Goal: Task Accomplishment & Management: Complete application form

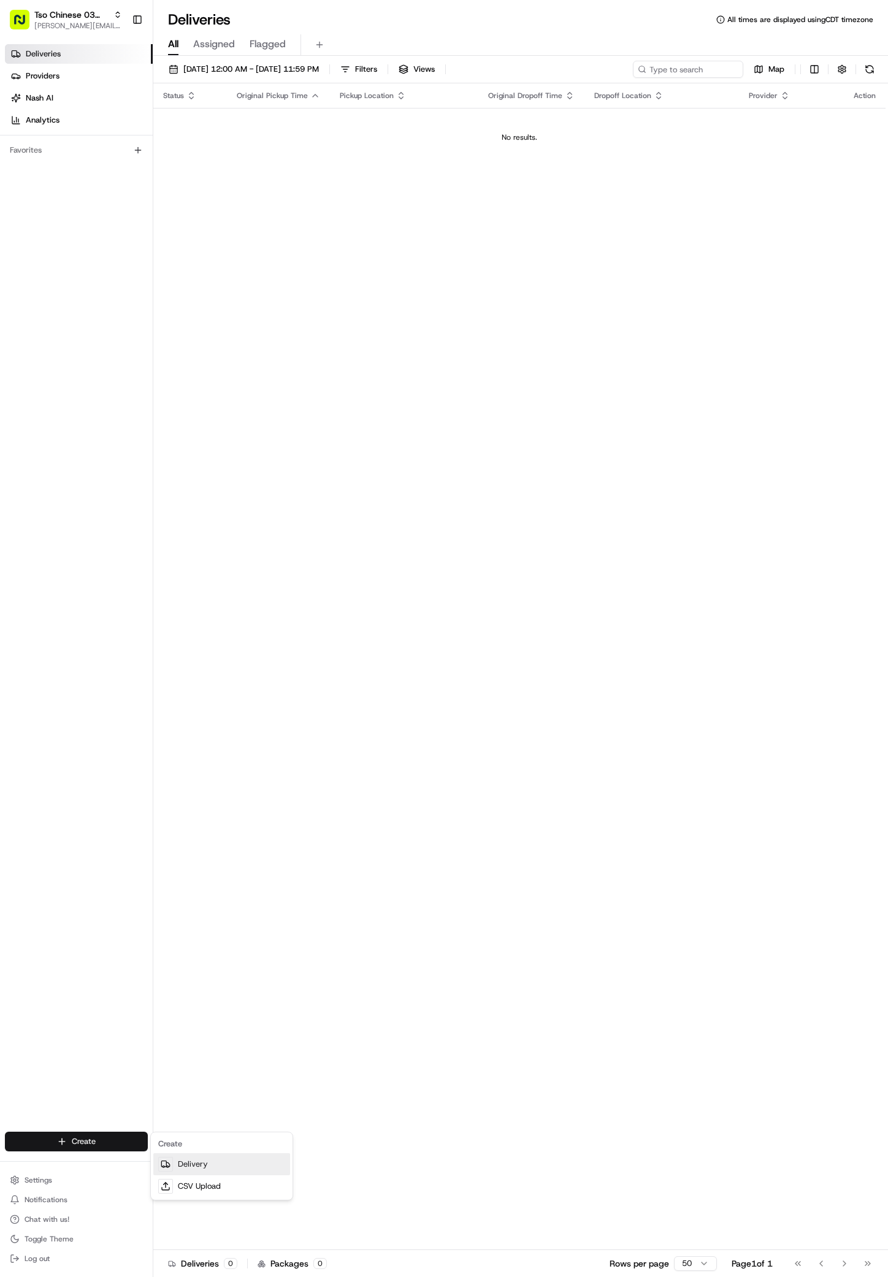
click at [173, 1161] on link "Delivery" at bounding box center [221, 1164] width 137 height 22
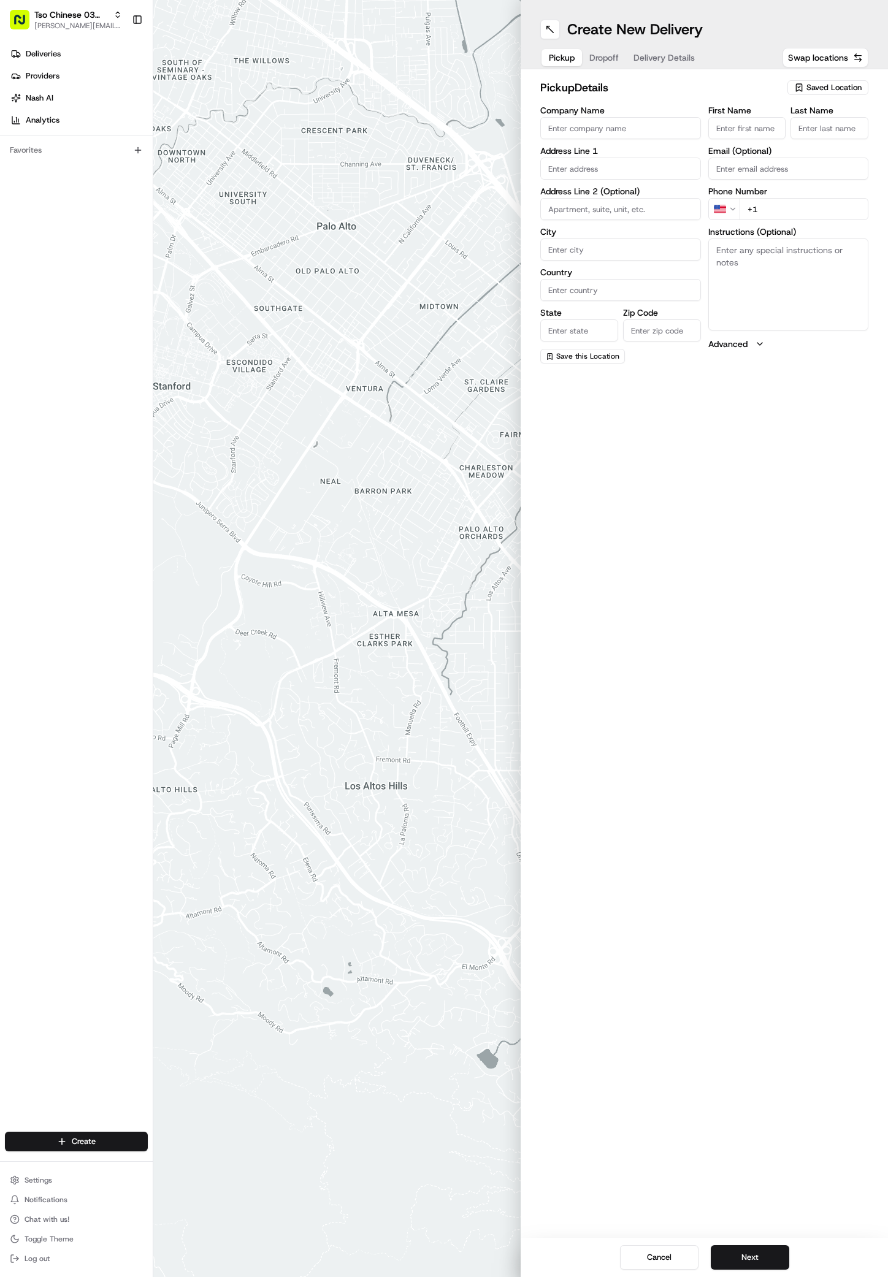
click at [831, 93] on span "Saved Location" at bounding box center [833, 87] width 55 height 11
click at [836, 122] on input "text" at bounding box center [807, 111] width 146 height 25
click at [836, 133] on span "(03) Tso Chinese Takeout & Delivery TsoCo (03)" at bounding box center [806, 139] width 151 height 22
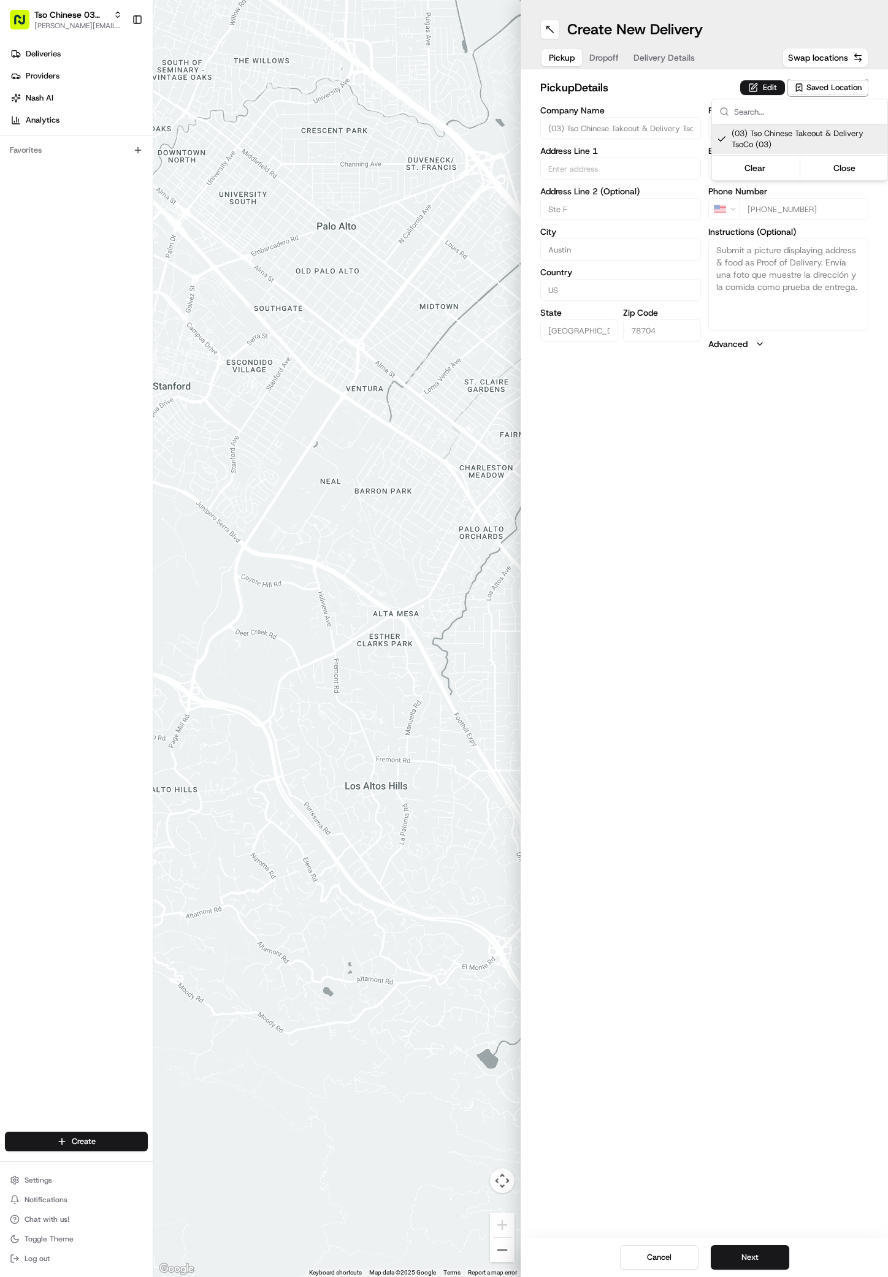
type input "(03) Tso Chinese Takeout & Delivery TsoCo"
type input "Ste F"
type input "Austin"
type input "US"
type input "[GEOGRAPHIC_DATA]"
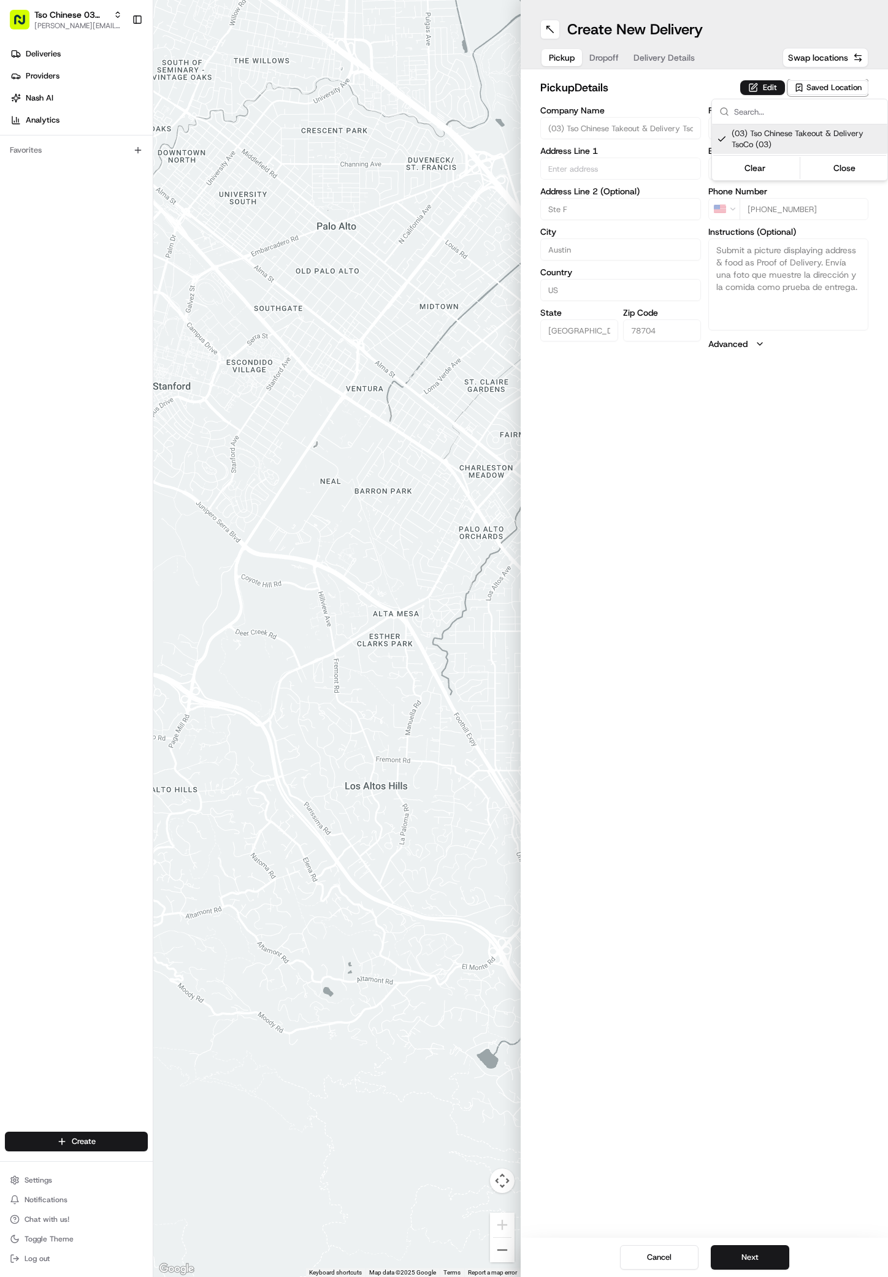
type input "78704"
type input "Tso Chinese"
type input "TsoCo Manager"
type input "[EMAIL_ADDRESS][DOMAIN_NAME]"
type input "[PHONE_NUMBER]"
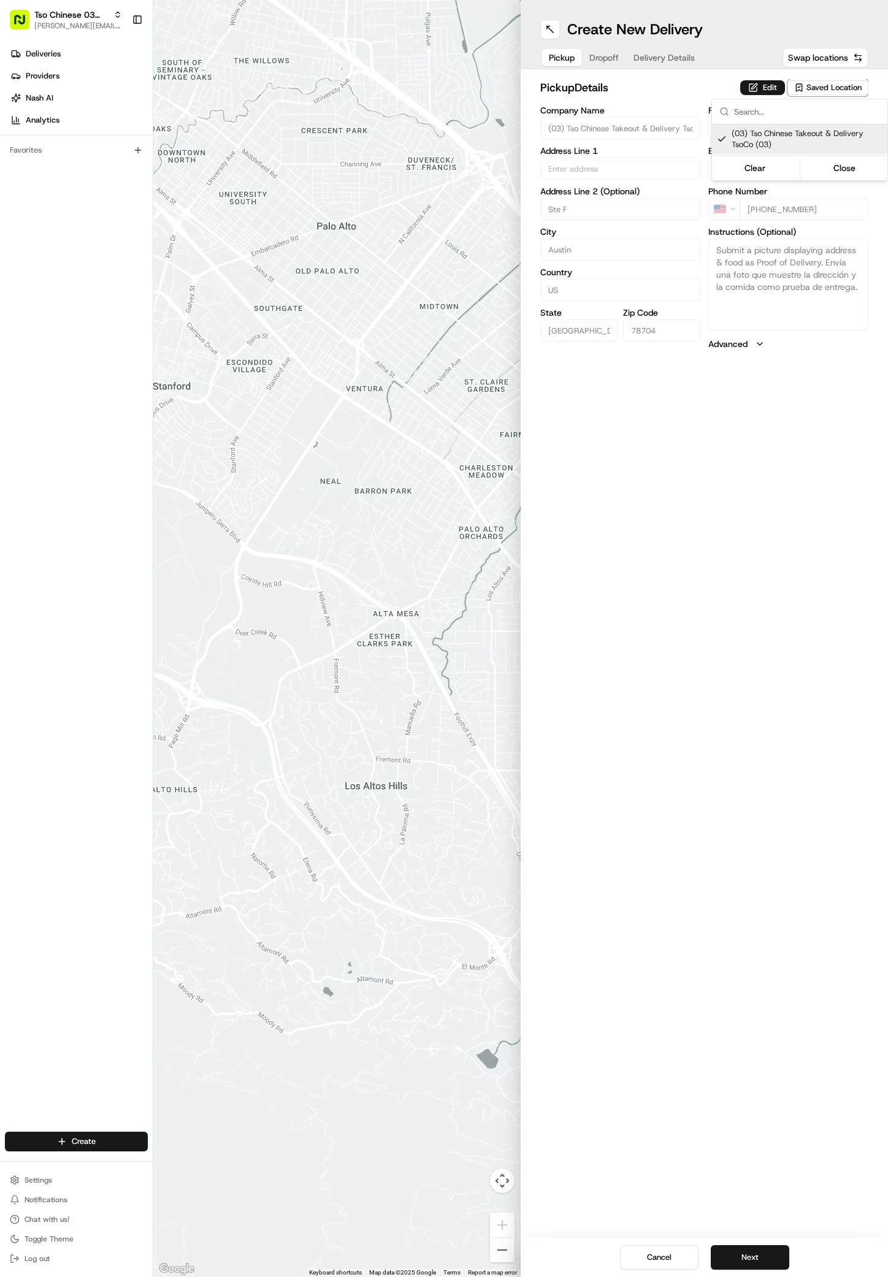
type textarea "Submit a picture displaying address & food as Proof of Delivery. Envía una foto…"
type input "[STREET_ADDRESS]"
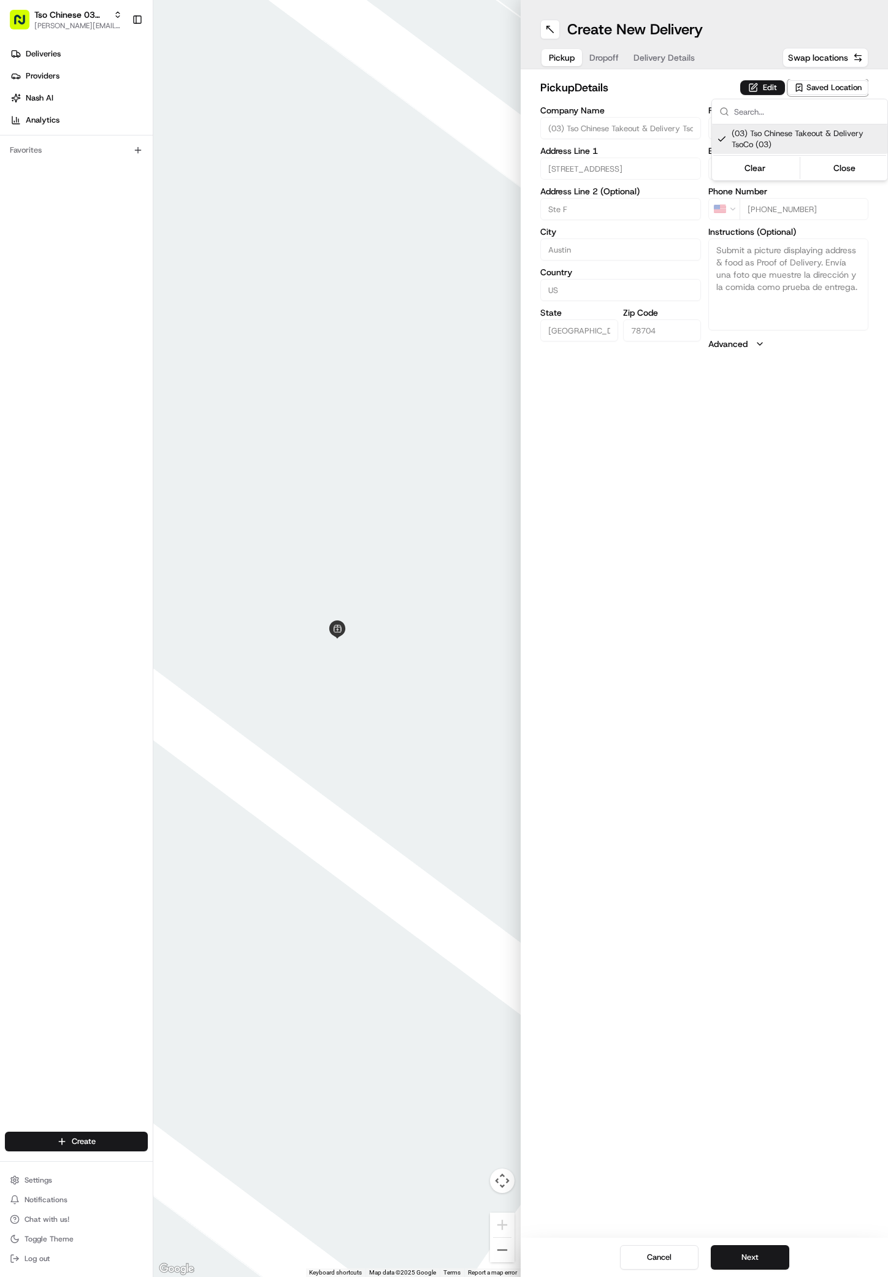
click at [750, 1256] on html "Tso Chinese 03 TsoCo [PERSON_NAME][EMAIL_ADDRESS][DOMAIN_NAME] Toggle Sidebar D…" at bounding box center [444, 638] width 888 height 1277
click at [750, 1256] on button "Next" at bounding box center [749, 1257] width 78 height 25
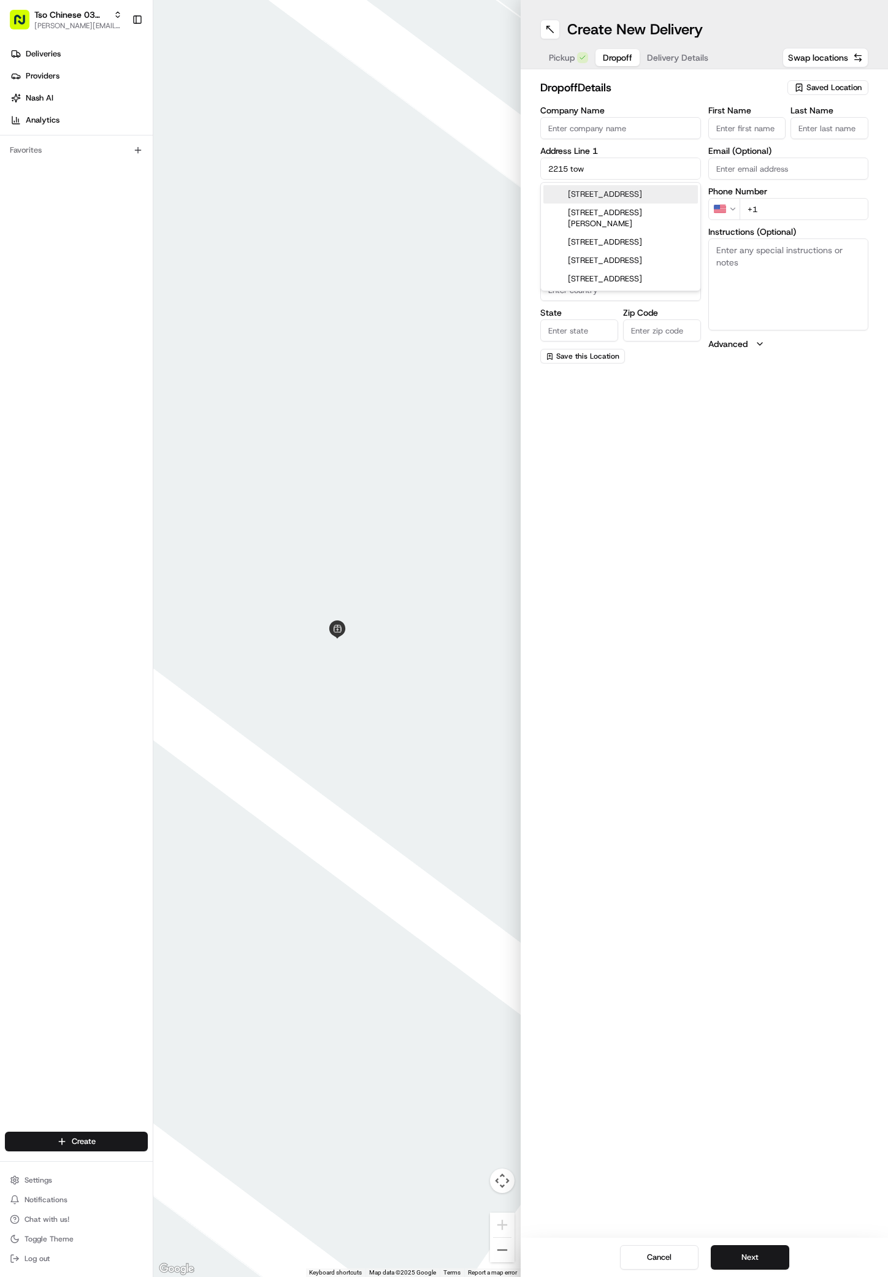
click at [644, 197] on div "[STREET_ADDRESS]" at bounding box center [620, 194] width 154 height 18
type input "[STREET_ADDRESS]"
type input "Austin"
type input "[GEOGRAPHIC_DATA]"
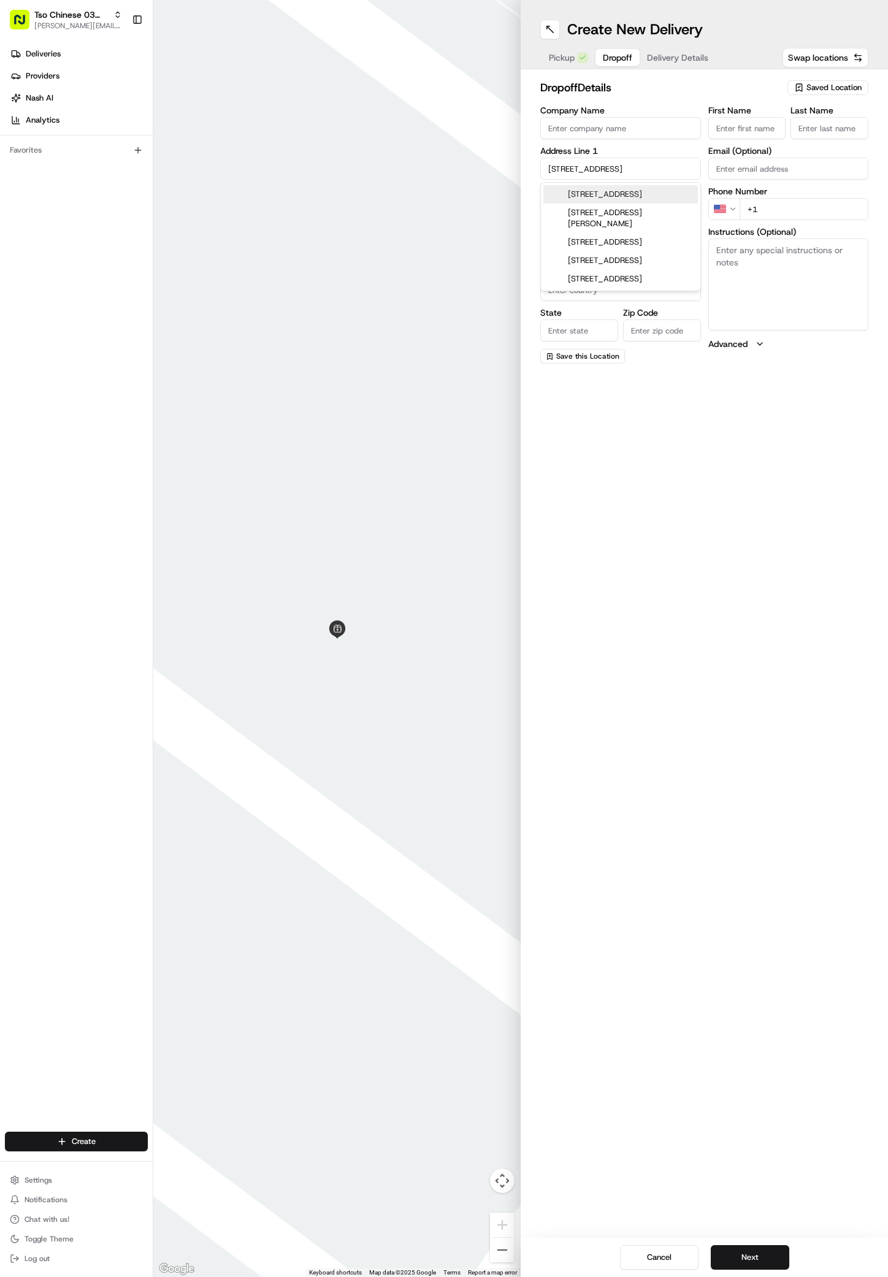
type input "78741"
type input "[STREET_ADDRESS]"
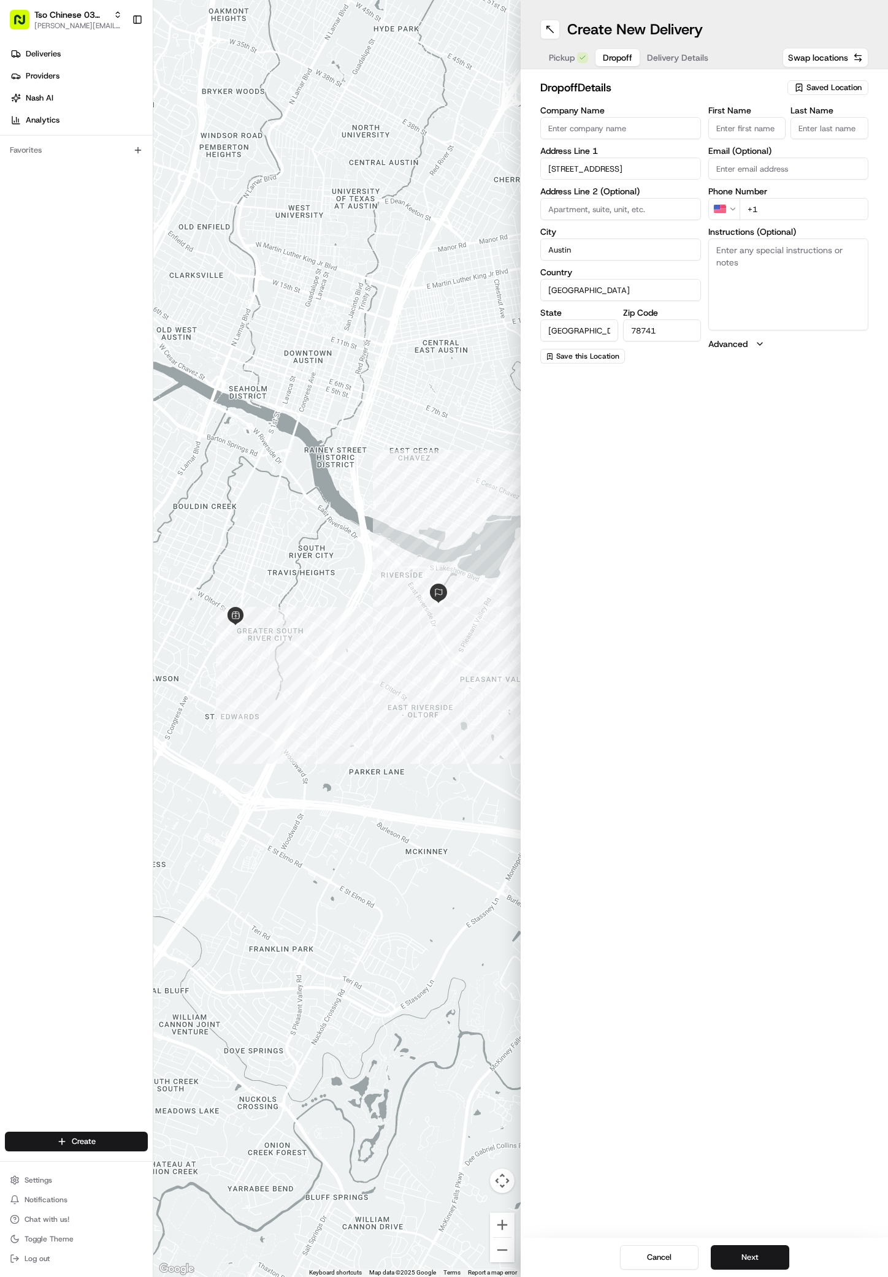
click at [739, 139] on div "First Name Last Name Email (Optional) Phone Number US +1 Instructions (Optional…" at bounding box center [788, 234] width 161 height 257
click at [759, 110] on label "First Name" at bounding box center [747, 110] width 78 height 9
click at [759, 117] on input "First Name" at bounding box center [747, 128] width 78 height 22
click at [758, 127] on input "First Name" at bounding box center [747, 128] width 78 height 22
paste input "Ant Fitness"
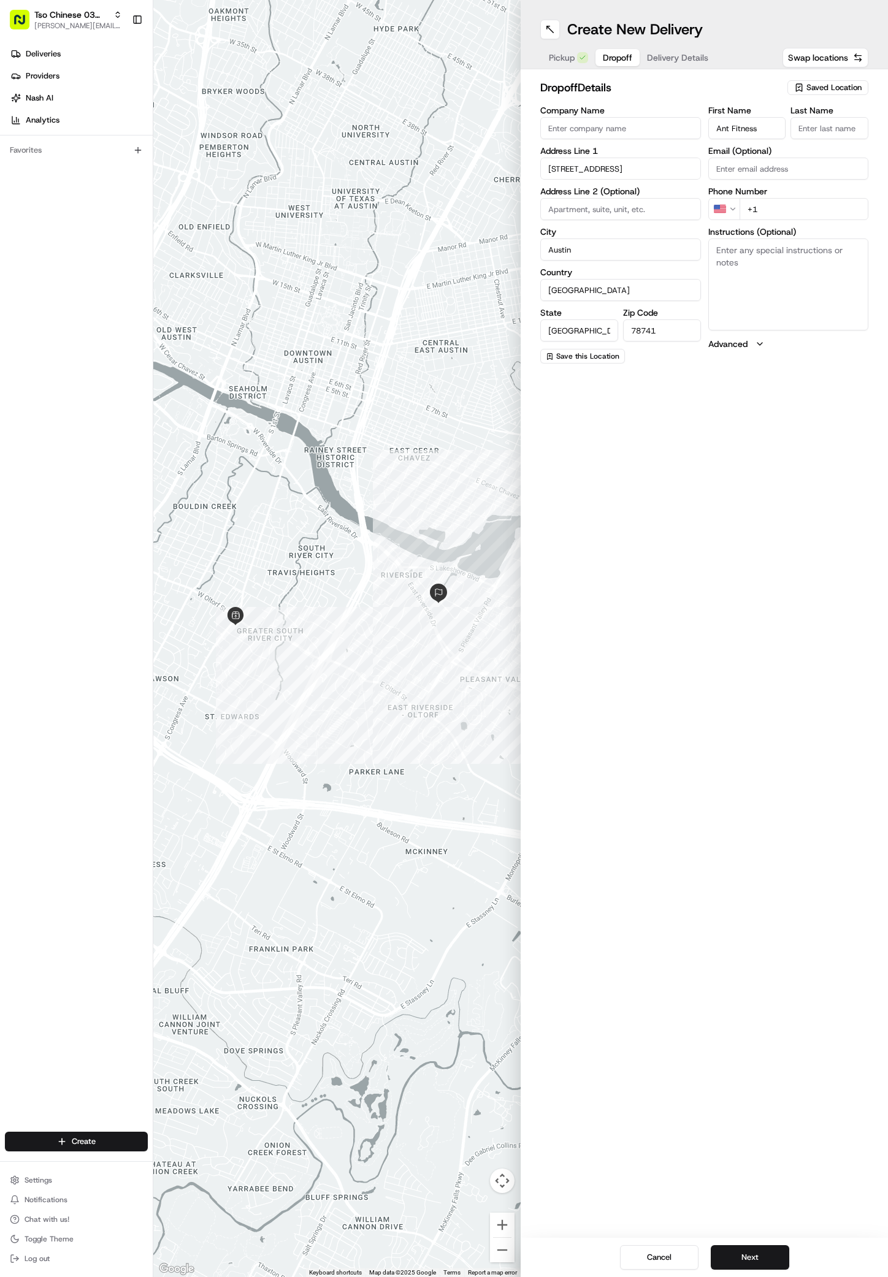
type input "Ant Fitness"
type input ";"
type input "[PHONE_NUMBER]"
click at [738, 309] on textarea "Instructions (Optional)" at bounding box center [788, 284] width 161 height 92
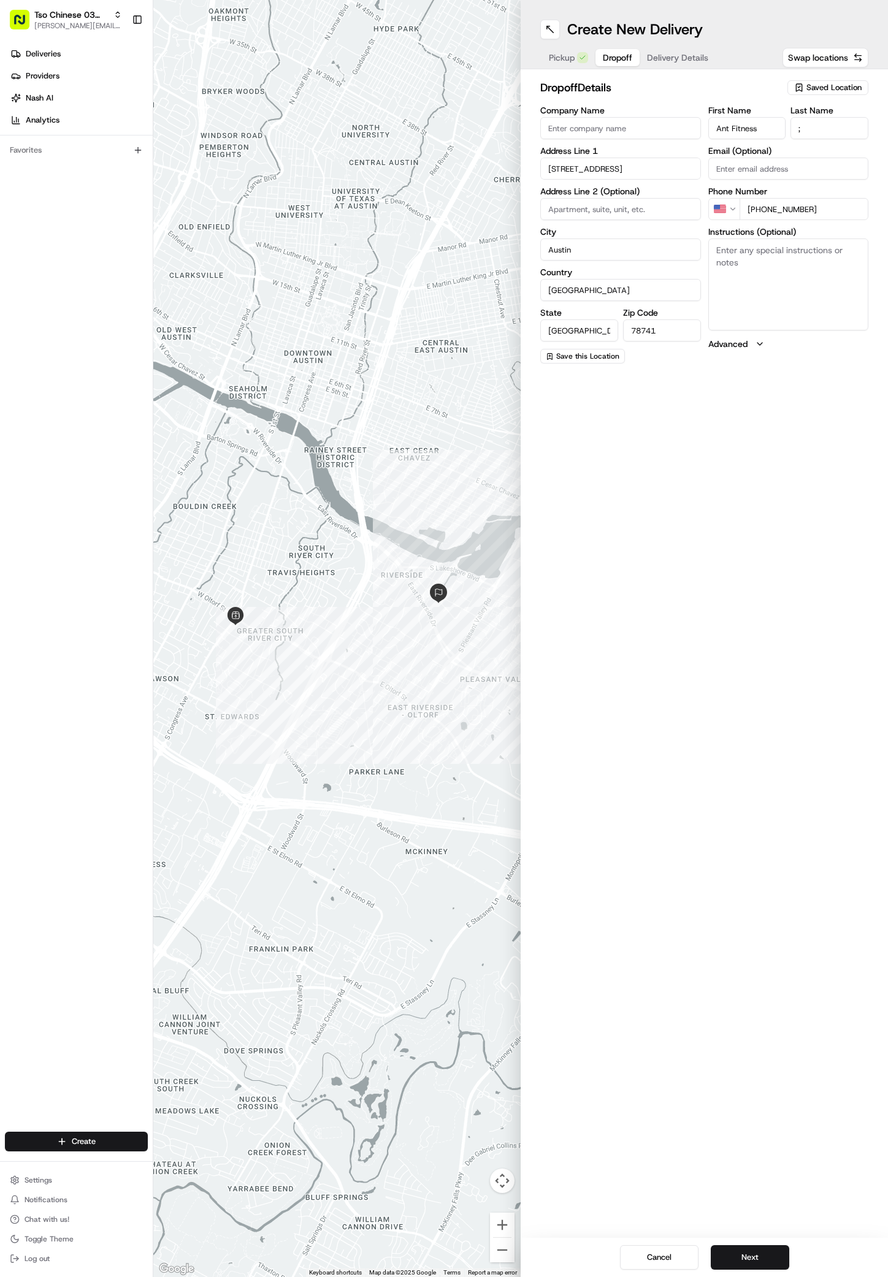
paste textarea "Mesh"
type textarea "Mesh apt 140"
click at [725, 1256] on button "Next" at bounding box center [749, 1257] width 78 height 25
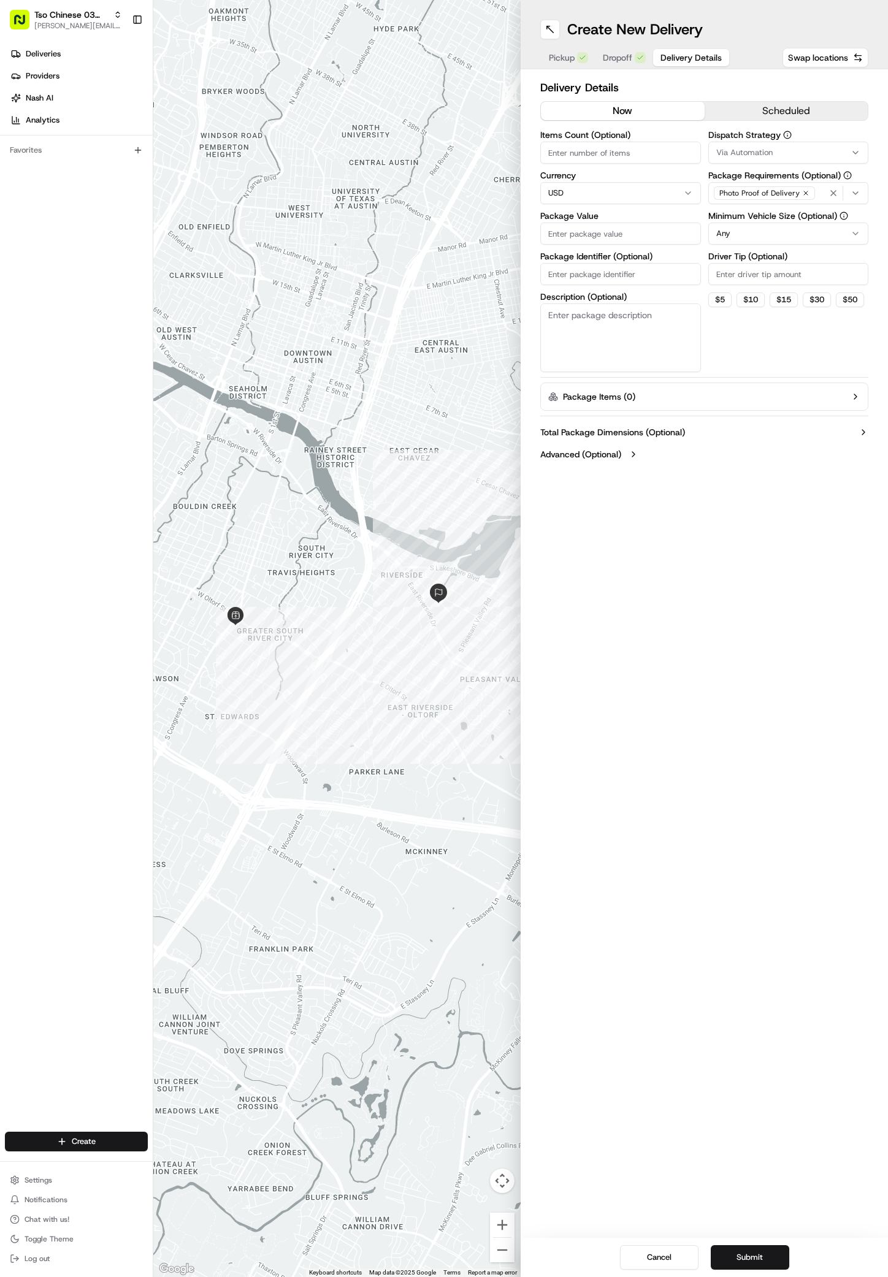
click at [735, 167] on div "Dispatch Strategy Via Automation Package Requirements (Optional) Photo Proof of…" at bounding box center [788, 251] width 161 height 241
click at [735, 166] on div "Dispatch Strategy Via Automation Package Requirements (Optional) Photo Proof of…" at bounding box center [788, 251] width 161 height 241
click at [732, 159] on button "Via Automation" at bounding box center [788, 153] width 161 height 22
click at [752, 222] on span "TsoCo Strategy" at bounding box center [803, 219] width 151 height 11
click at [726, 403] on html "Tso Chinese 03 TsoCo [PERSON_NAME][EMAIL_ADDRESS][DOMAIN_NAME] Toggle Sidebar D…" at bounding box center [444, 638] width 888 height 1277
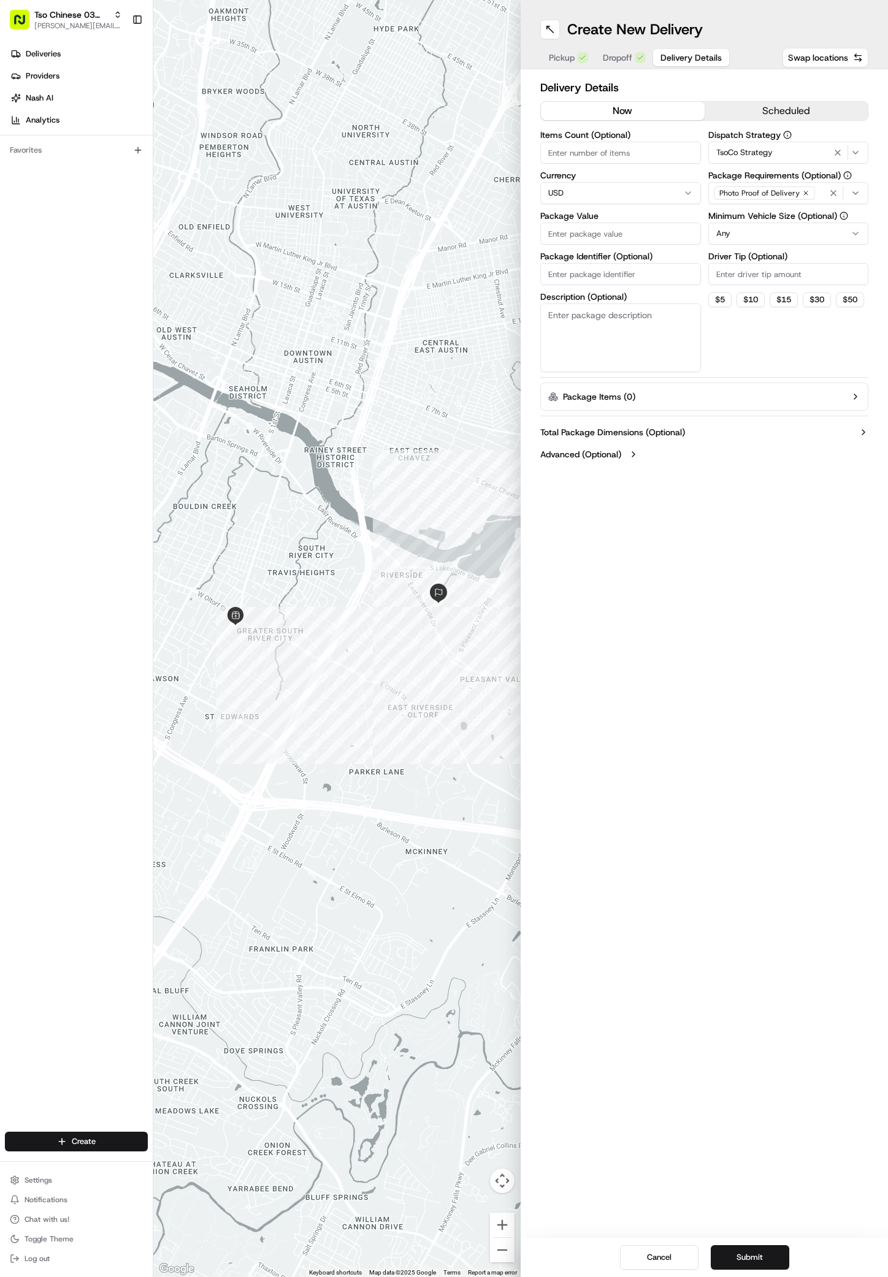
click at [740, 258] on label "Driver Tip (Optional)" at bounding box center [788, 256] width 161 height 9
click at [740, 263] on input "Driver Tip (Optional)" at bounding box center [788, 274] width 161 height 22
click at [740, 261] on label "Driver Tip (Optional)" at bounding box center [788, 256] width 161 height 9
click at [740, 263] on input "Driver Tip (Optional)" at bounding box center [788, 274] width 161 height 22
type input "2"
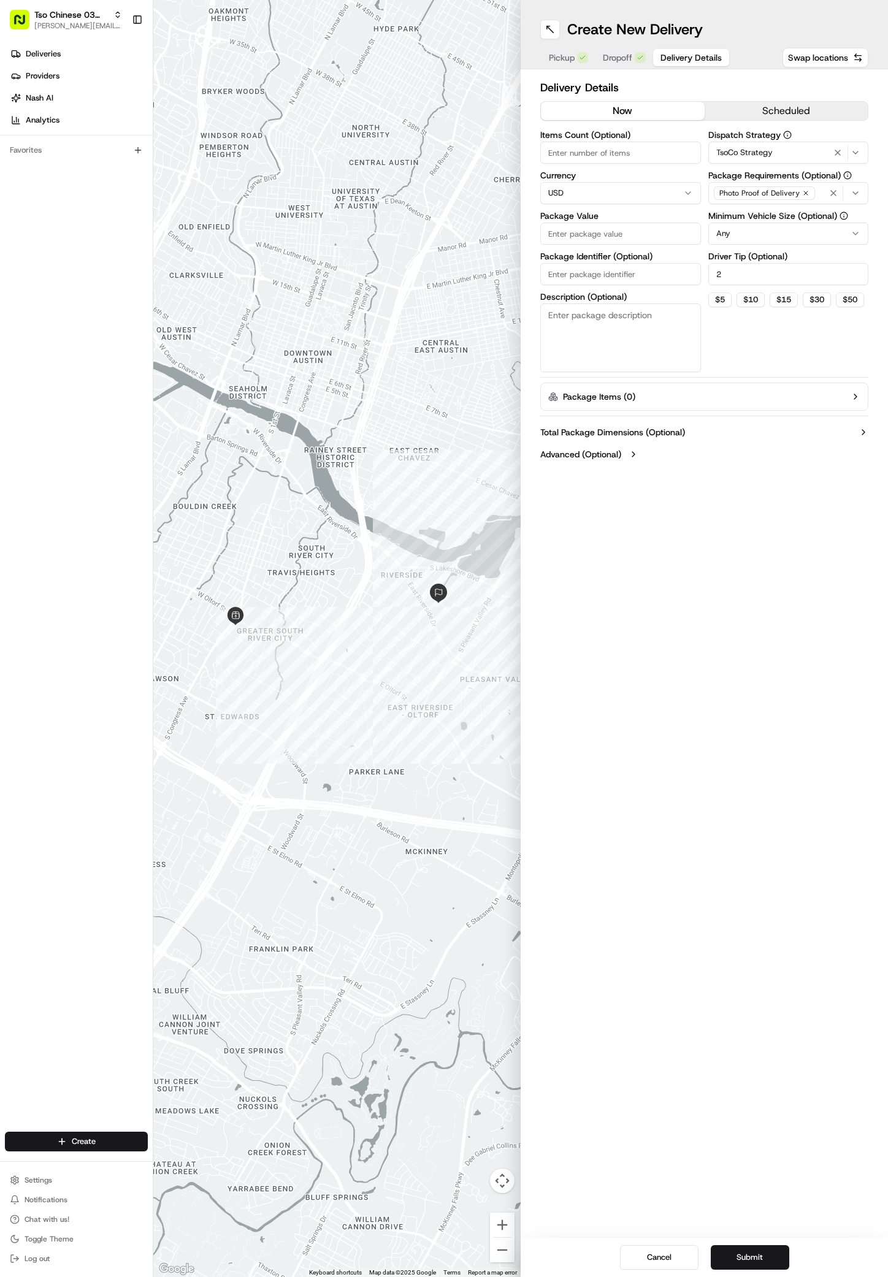
click at [599, 232] on input "Package Value" at bounding box center [620, 233] width 161 height 22
type input "35.61"
click at [568, 282] on input "Package Identifier (Optional)" at bounding box center [620, 274] width 161 height 22
paste input "4W52O8D"
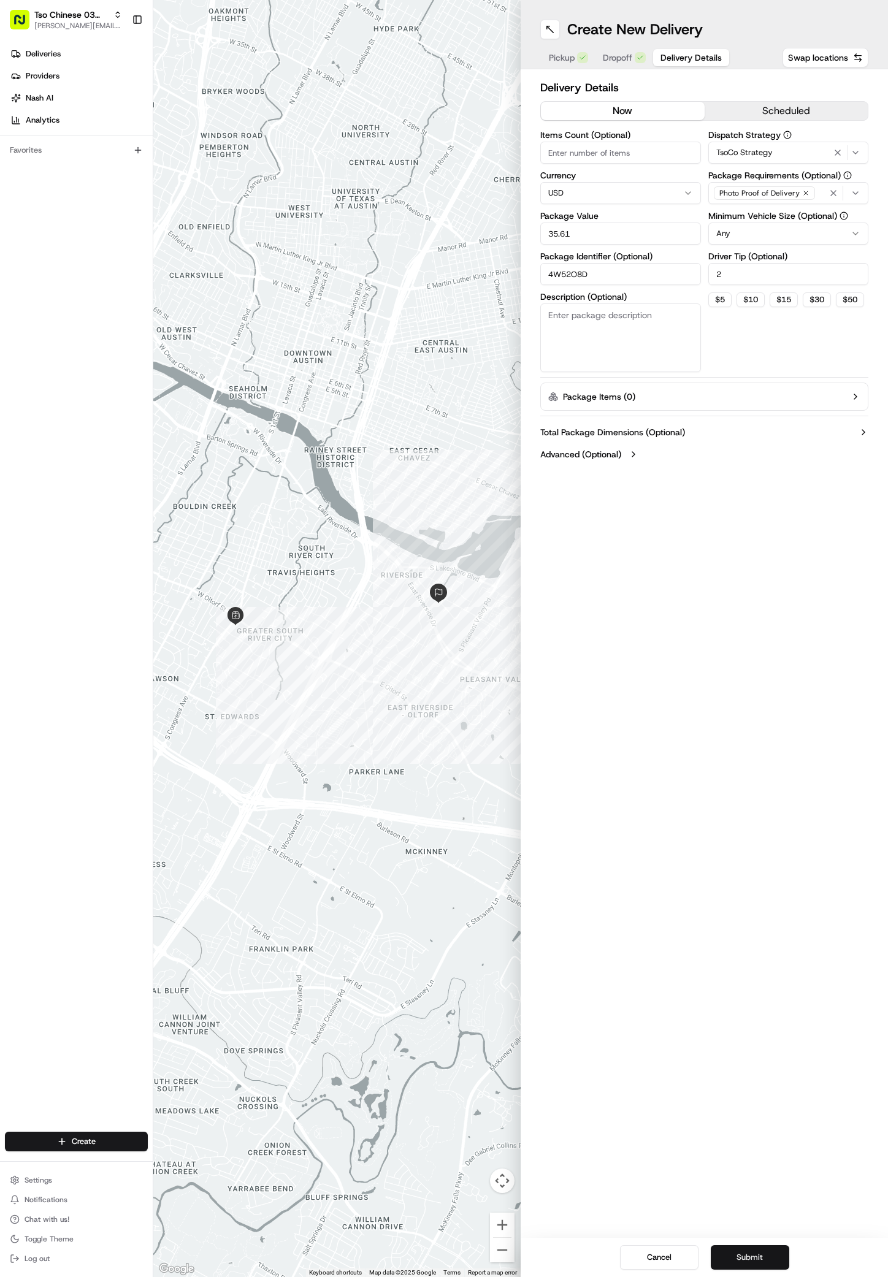
type input "4W52O8D"
click at [733, 1251] on button "Submit" at bounding box center [749, 1257] width 78 height 25
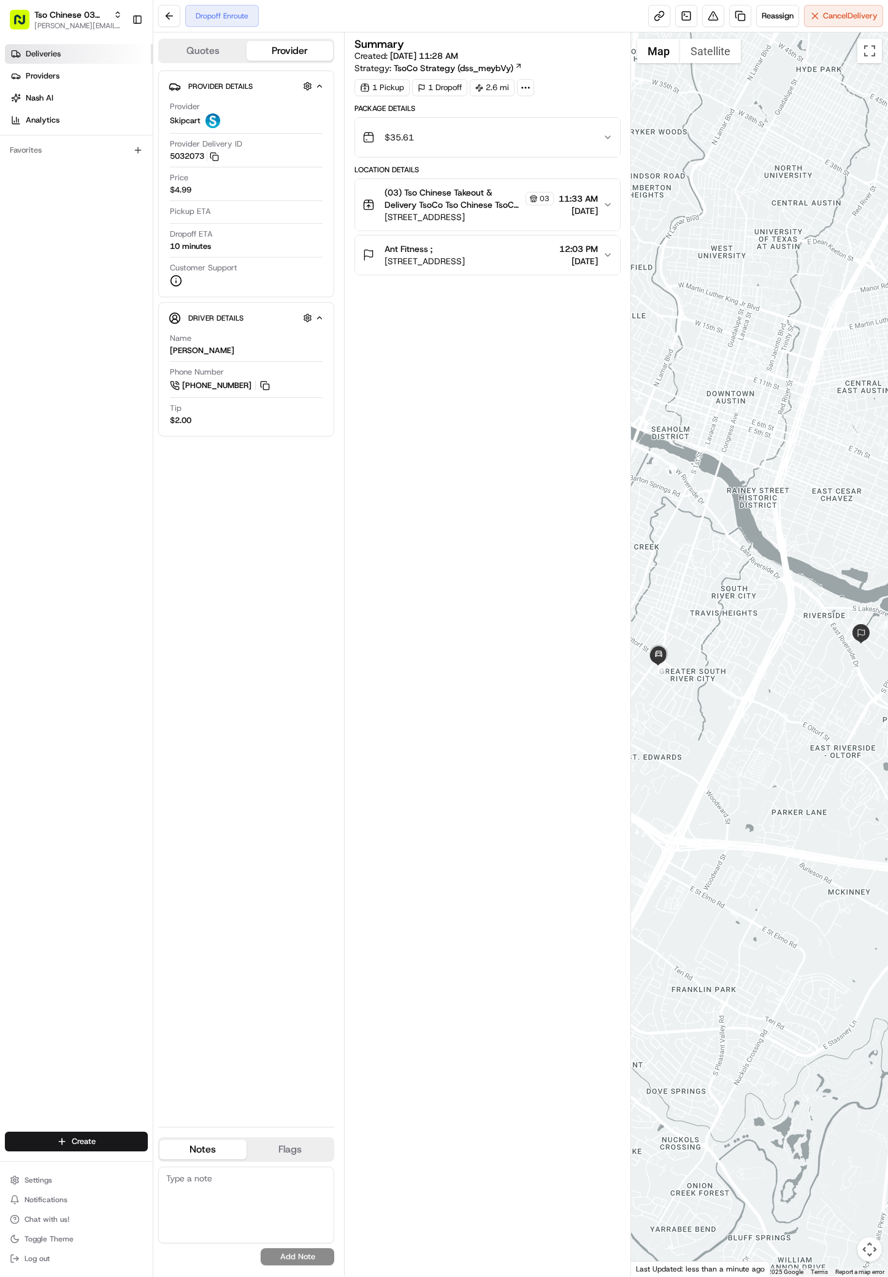
click at [45, 56] on span "Deliveries" at bounding box center [43, 53] width 35 height 11
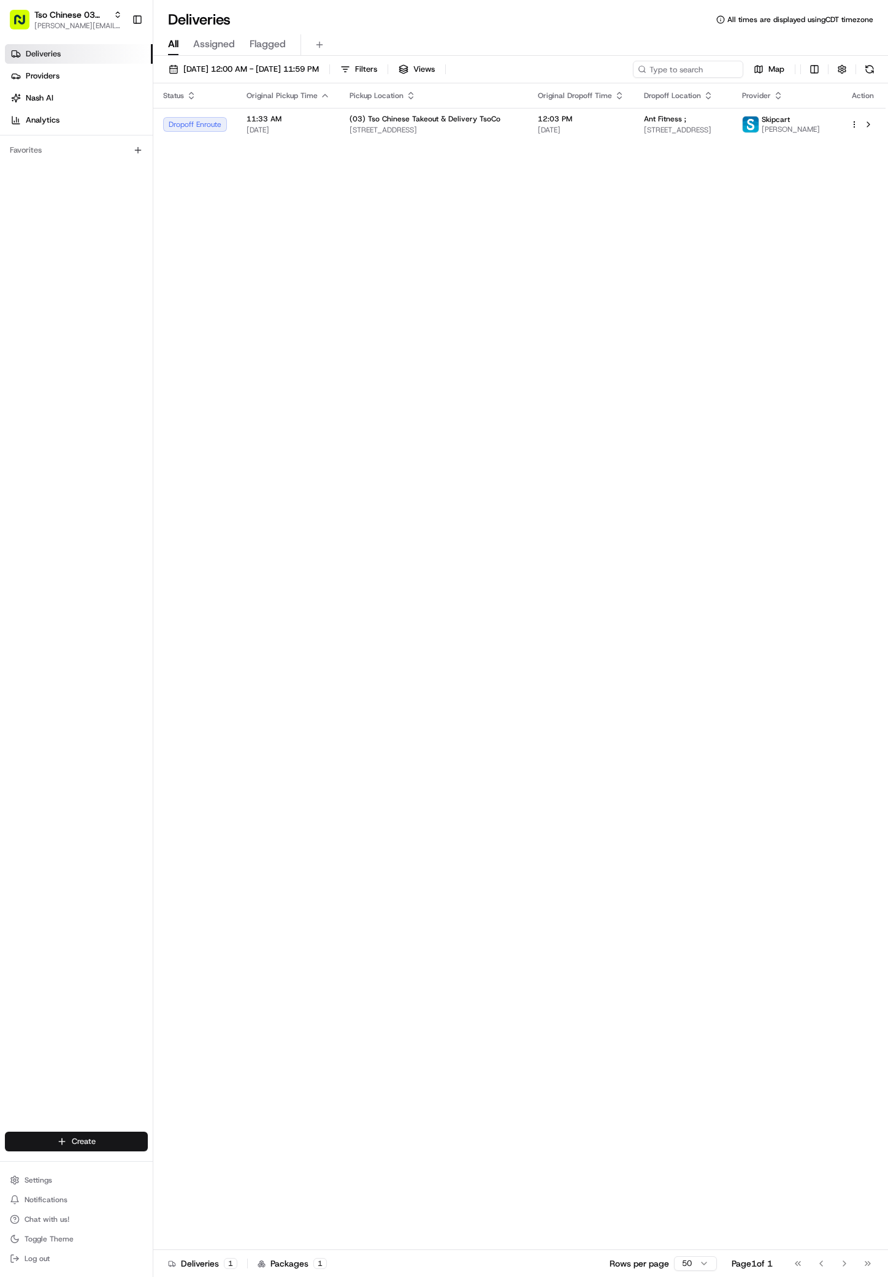
click at [104, 1149] on html "Tso Chinese 03 TsoCo [PERSON_NAME][EMAIL_ADDRESS][DOMAIN_NAME] Toggle Sidebar D…" at bounding box center [444, 638] width 888 height 1277
click at [176, 1161] on link "Delivery" at bounding box center [221, 1164] width 137 height 22
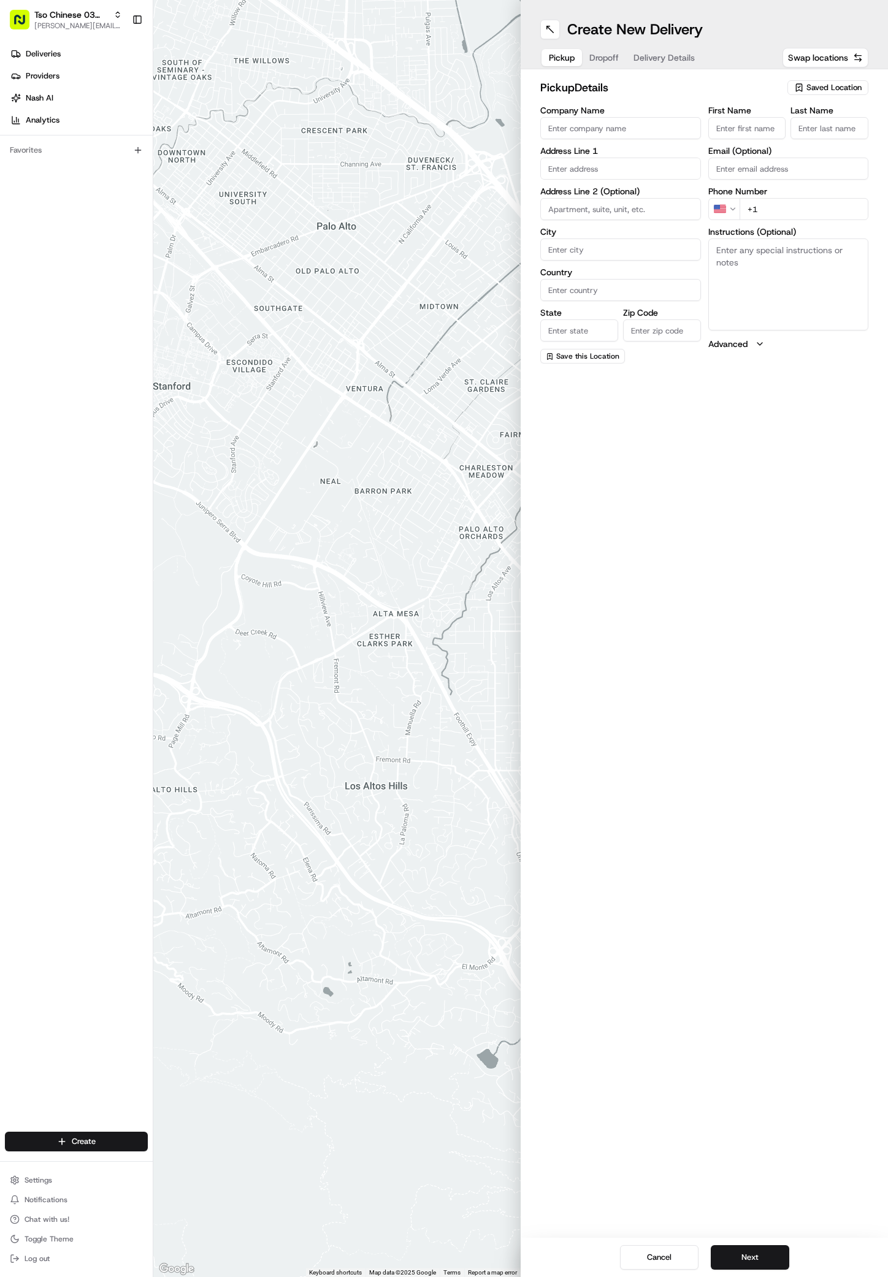
click at [805, 82] on div "Saved Location" at bounding box center [827, 87] width 81 height 15
click at [811, 119] on input "text" at bounding box center [807, 111] width 146 height 25
click at [811, 130] on span "(03) Tso Chinese Takeout & Delivery TsoCo (03)" at bounding box center [806, 139] width 151 height 22
type input "(03) Tso Chinese Takeout & Delivery TsoCo"
type input "Ste F"
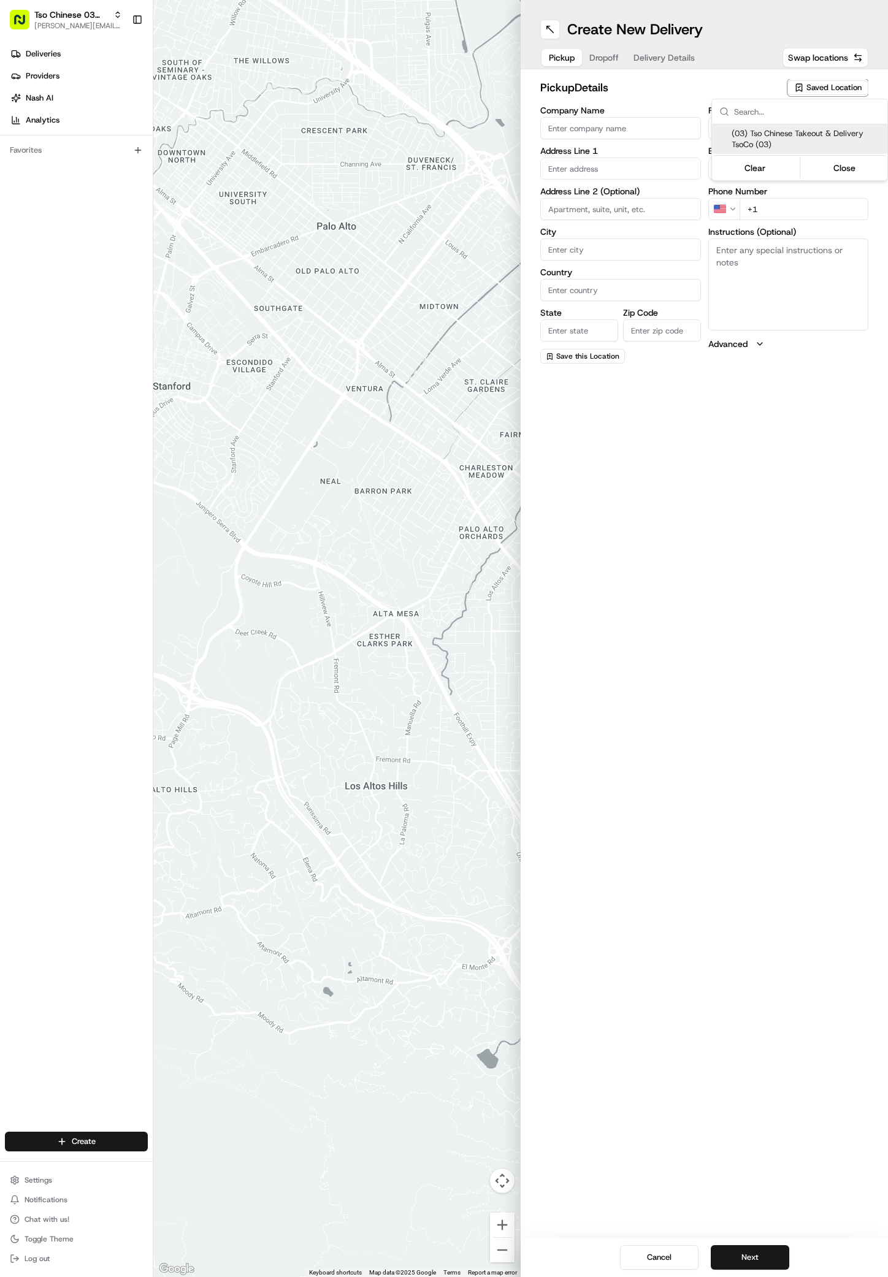
type input "Austin"
type input "US"
type input "[GEOGRAPHIC_DATA]"
type input "78704"
type input "Tso Chinese"
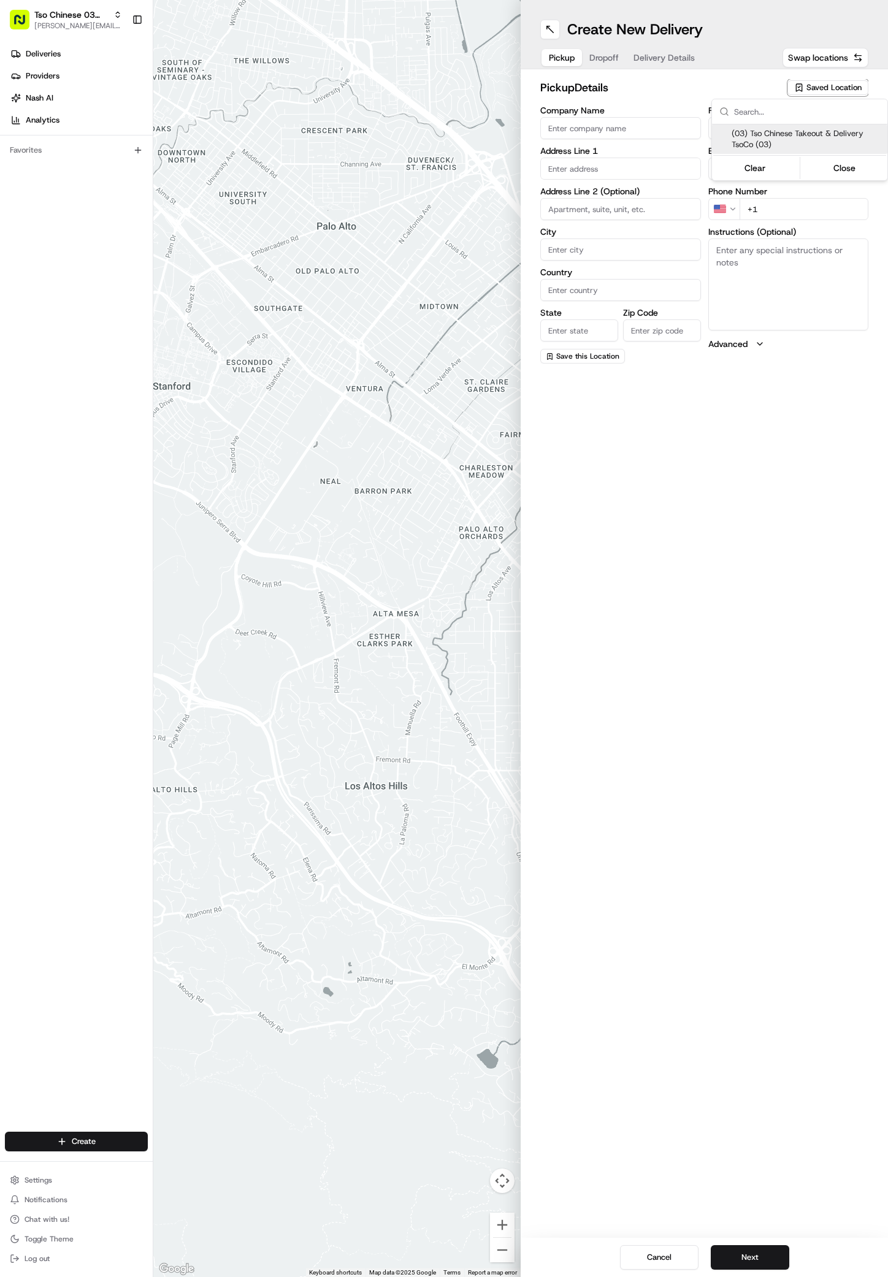
type input "TsoCo Manager"
type input "[EMAIL_ADDRESS][DOMAIN_NAME]"
type input "[PHONE_NUMBER]"
type textarea "Submit a picture displaying address & food as Proof of Delivery. Envía una foto…"
type input "[STREET_ADDRESS]"
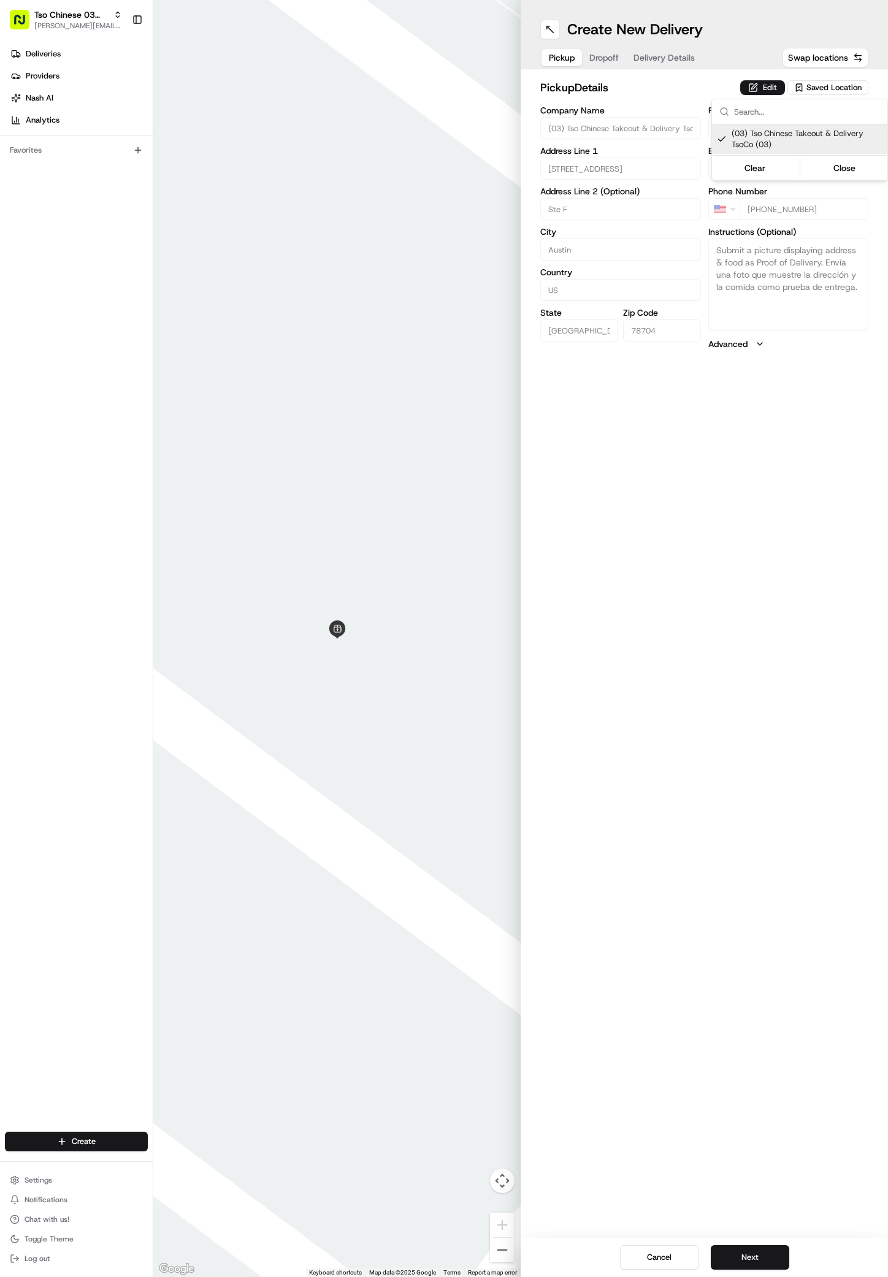
click at [728, 1234] on html "Tso Chinese 03 TsoCo [PERSON_NAME][EMAIL_ADDRESS][DOMAIN_NAME] Toggle Sidebar D…" at bounding box center [444, 638] width 888 height 1277
click at [735, 1256] on button "Next" at bounding box center [749, 1257] width 78 height 25
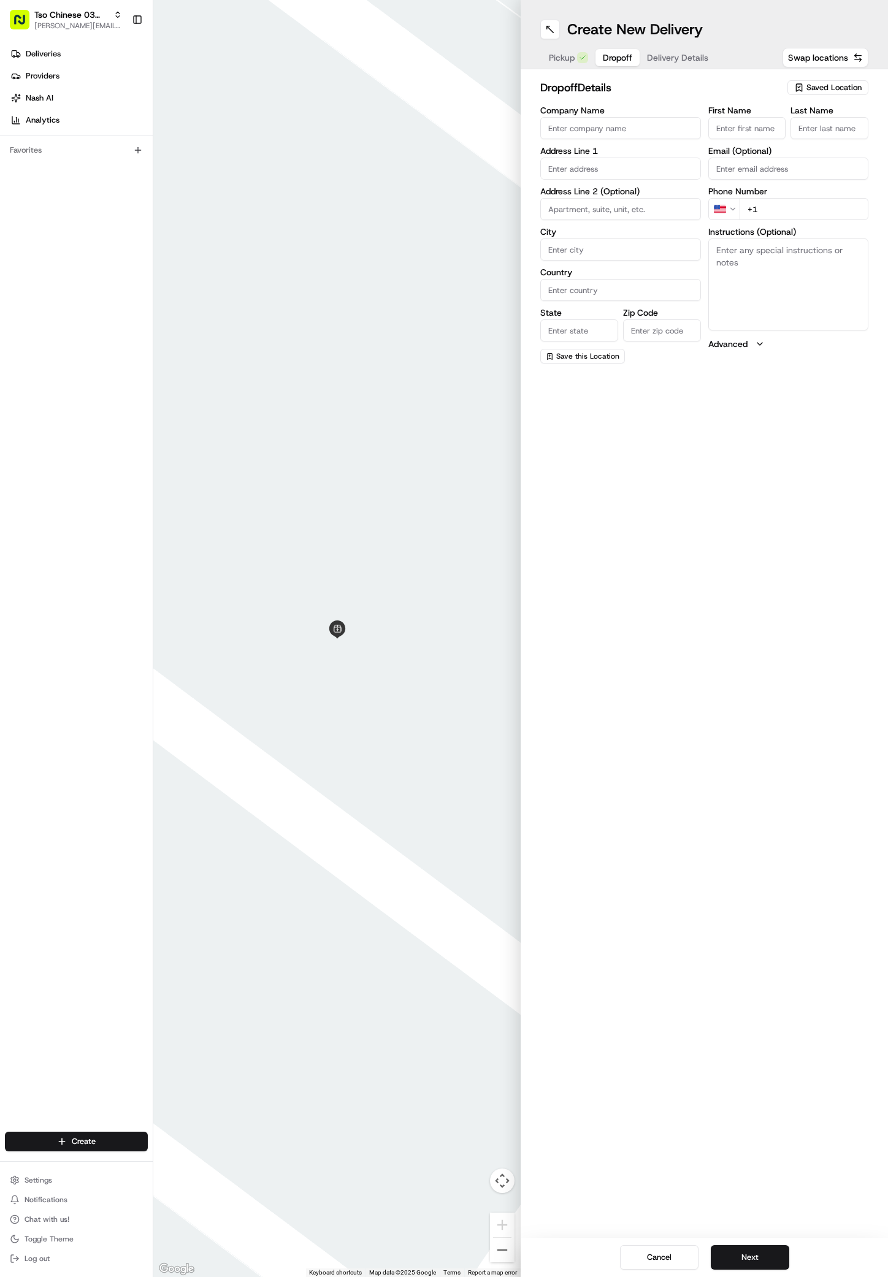
click at [592, 180] on div "Company Name Address Line 1 Address Line 2 (Optional) City Country State Zip Co…" at bounding box center [620, 234] width 161 height 257
click at [618, 202] on div "[STREET_ADDRESS]" at bounding box center [620, 194] width 154 height 18
type input "[STREET_ADDRESS]"
type input "Austin"
type input "[GEOGRAPHIC_DATA]"
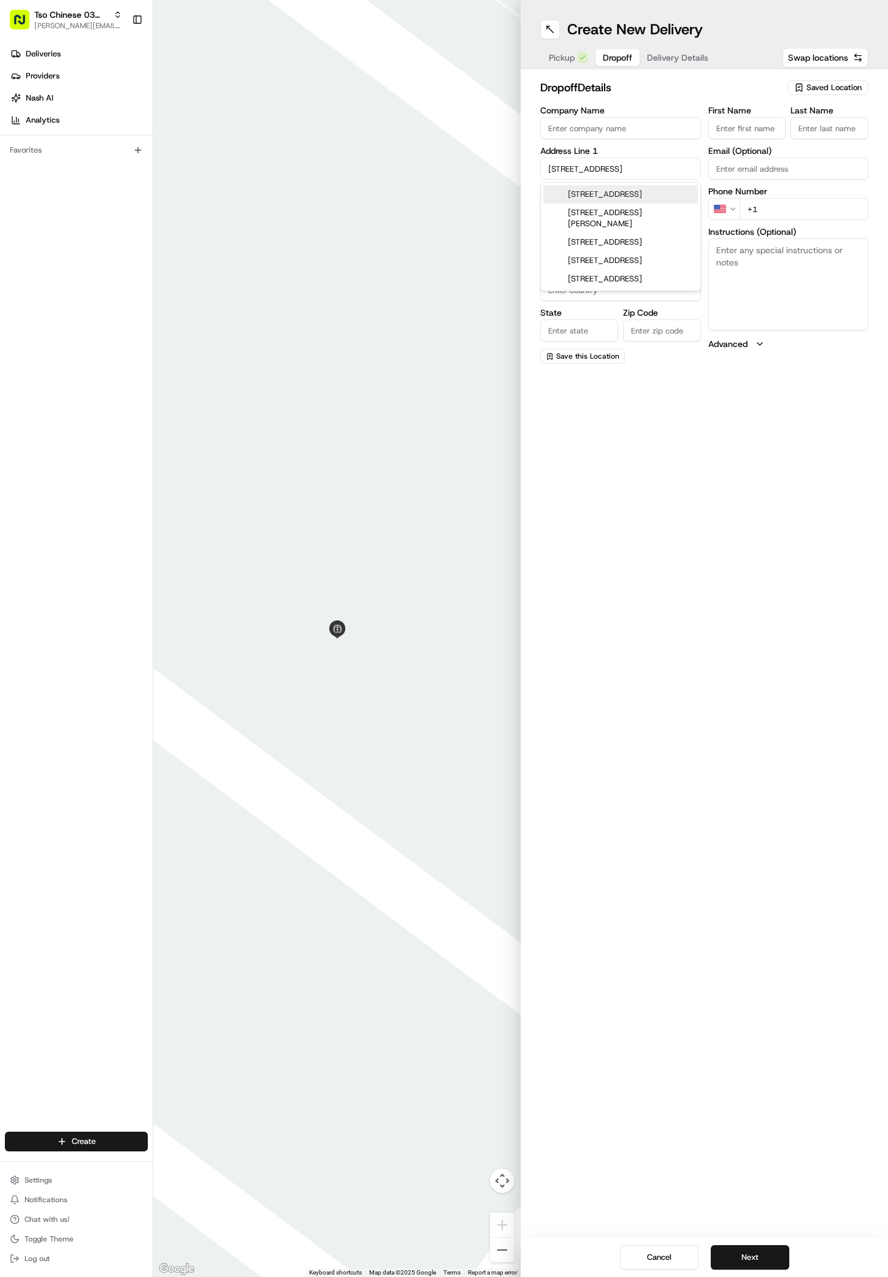
type input "[GEOGRAPHIC_DATA]"
type input "78746"
type input "901s South MoPac Expressway"
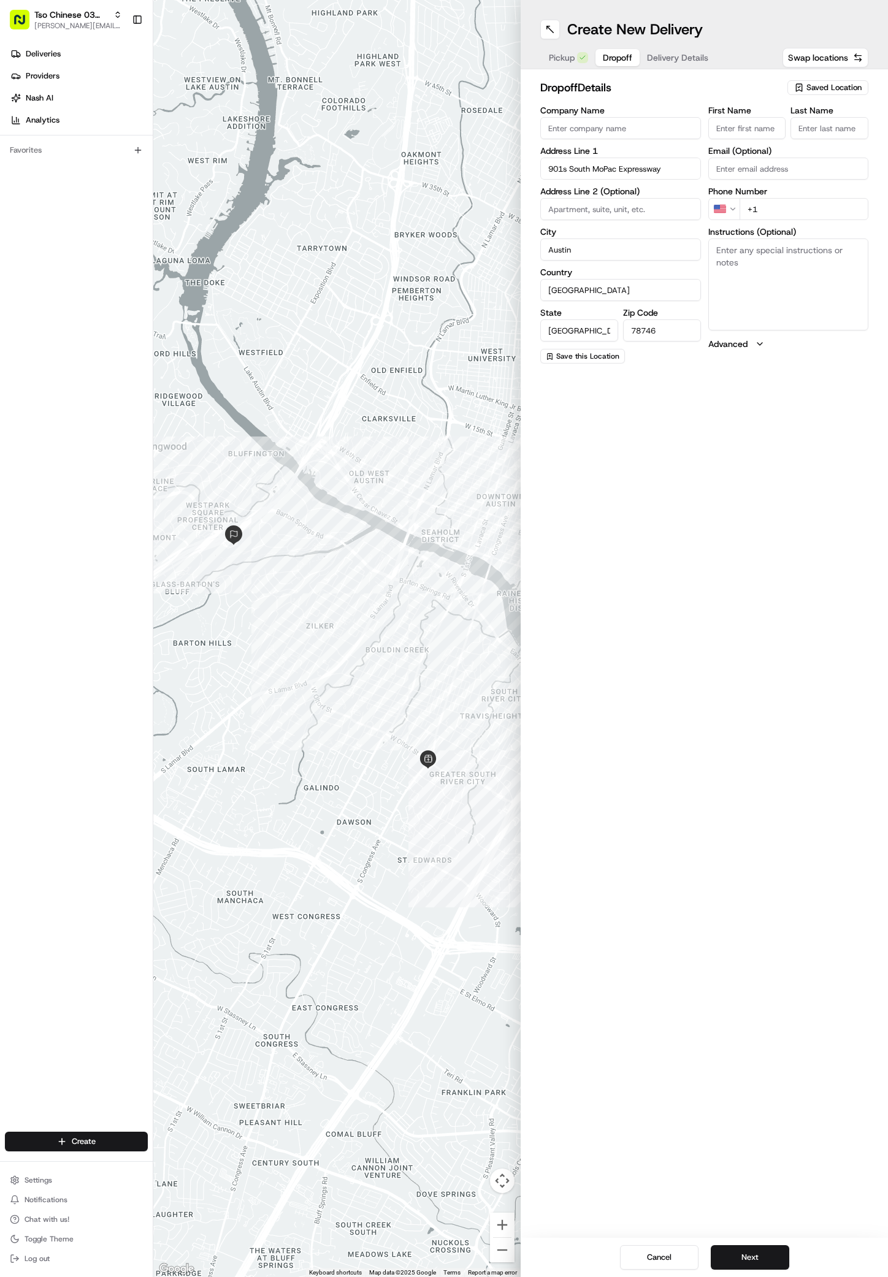
paste input "[PERSON_NAME]"
type input "[PERSON_NAME]"
type input "."
type input "[PHONE_NUMBER]"
click at [837, 297] on textarea "Instructions (Optional)" at bounding box center [788, 284] width 161 height 92
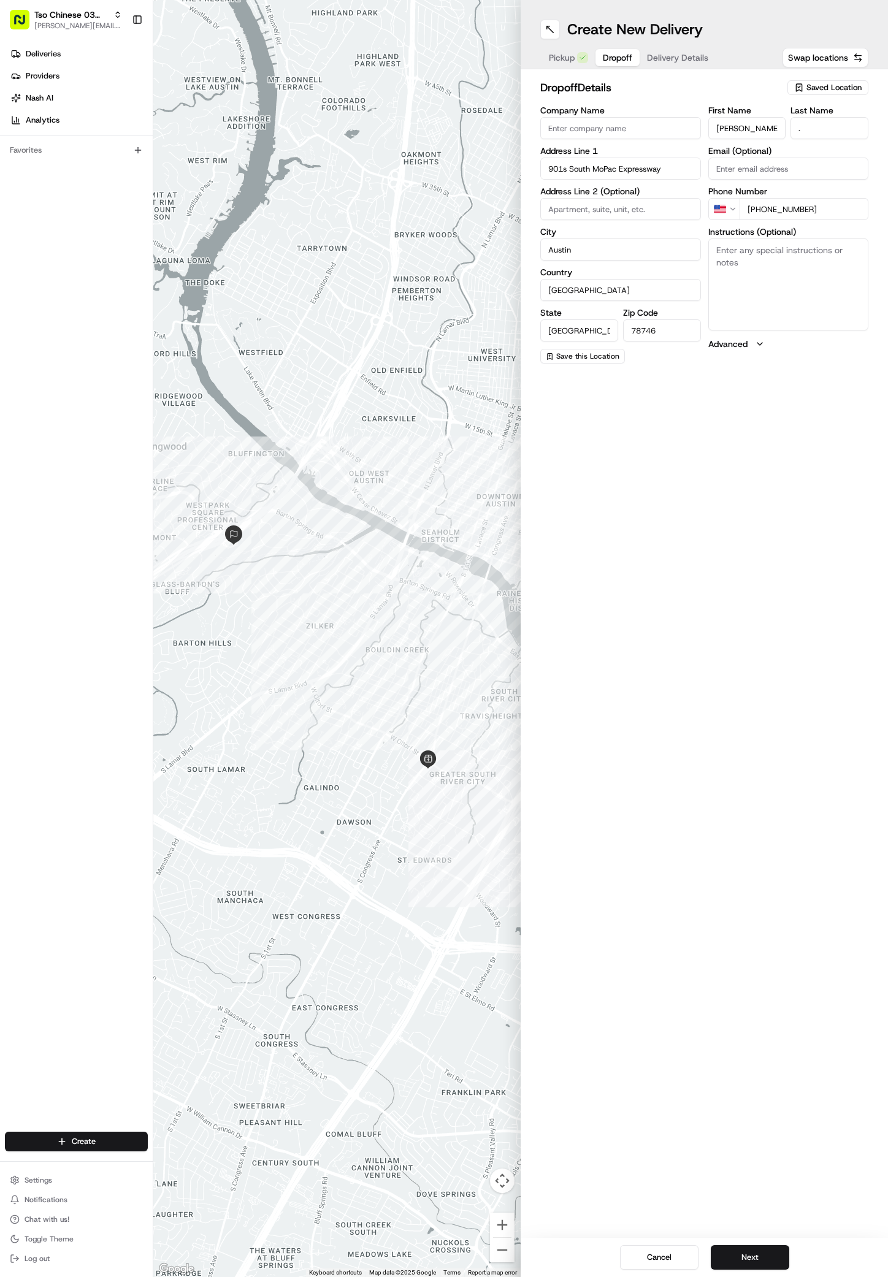
click at [767, 284] on textarea "Instructions (Optional)" at bounding box center [788, 284] width 161 height 92
paste textarea "Building 4"
paste textarea "Call me when youre outside."
type textarea "Building 4 100 Call me when youre outside."
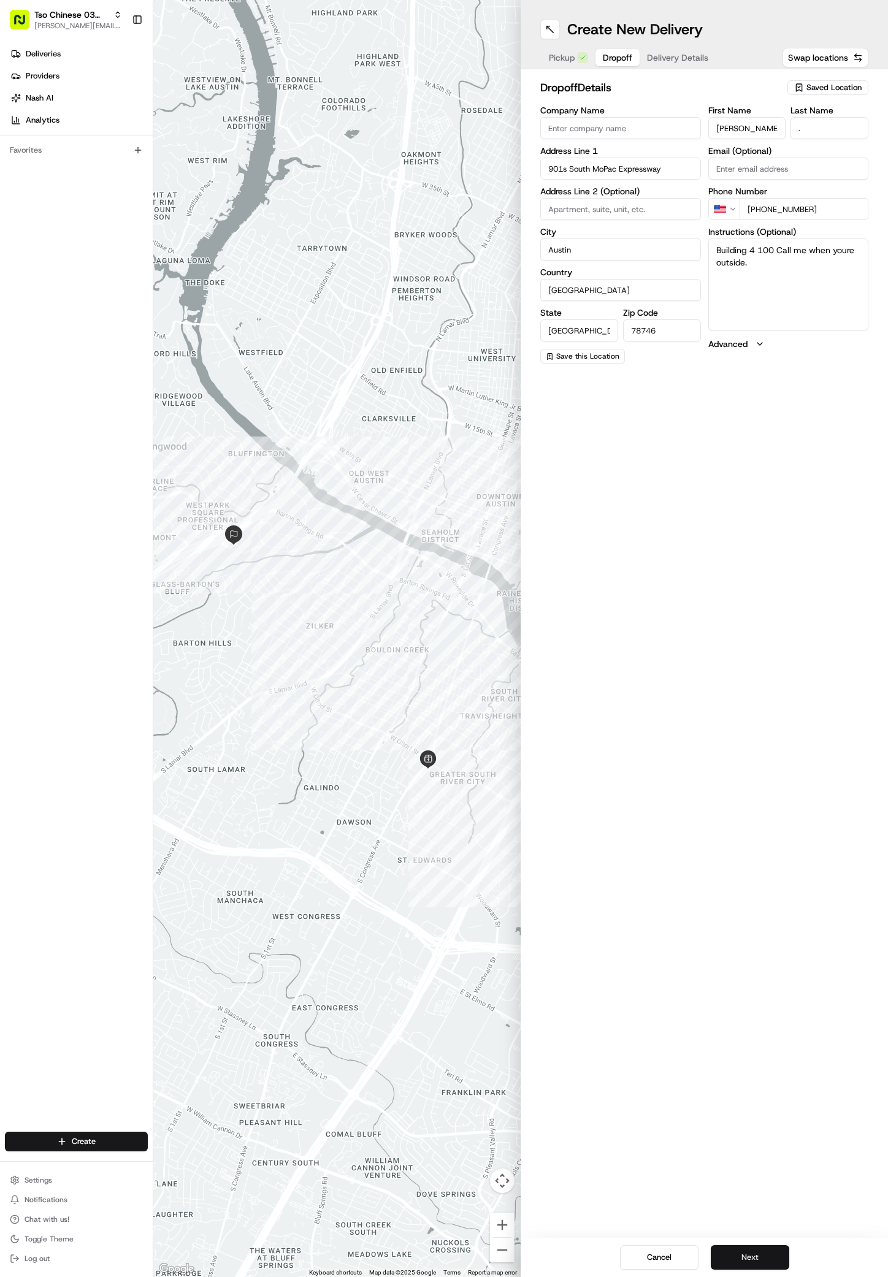
click at [739, 1260] on button "Next" at bounding box center [749, 1257] width 78 height 25
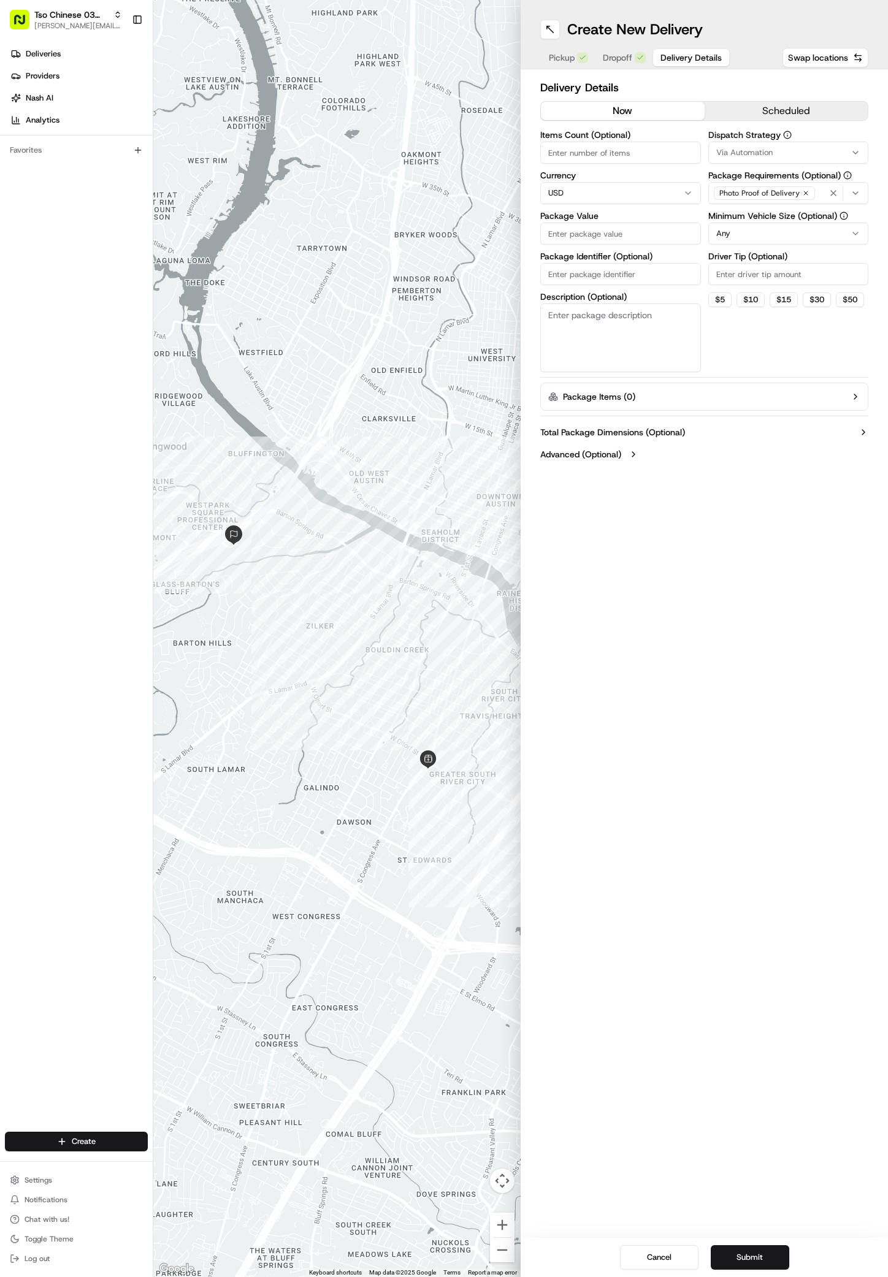
click at [752, 149] on span "Via Automation" at bounding box center [744, 152] width 56 height 11
click at [745, 220] on span "TsoCo Strategy" at bounding box center [803, 219] width 151 height 11
click at [716, 409] on html "Tso Chinese 03 TsoCo [PERSON_NAME][EMAIL_ADDRESS][DOMAIN_NAME] Toggle Sidebar D…" at bounding box center [444, 638] width 888 height 1277
click at [738, 281] on input "Driver Tip (Optional)" at bounding box center [788, 274] width 161 height 22
type input "2"
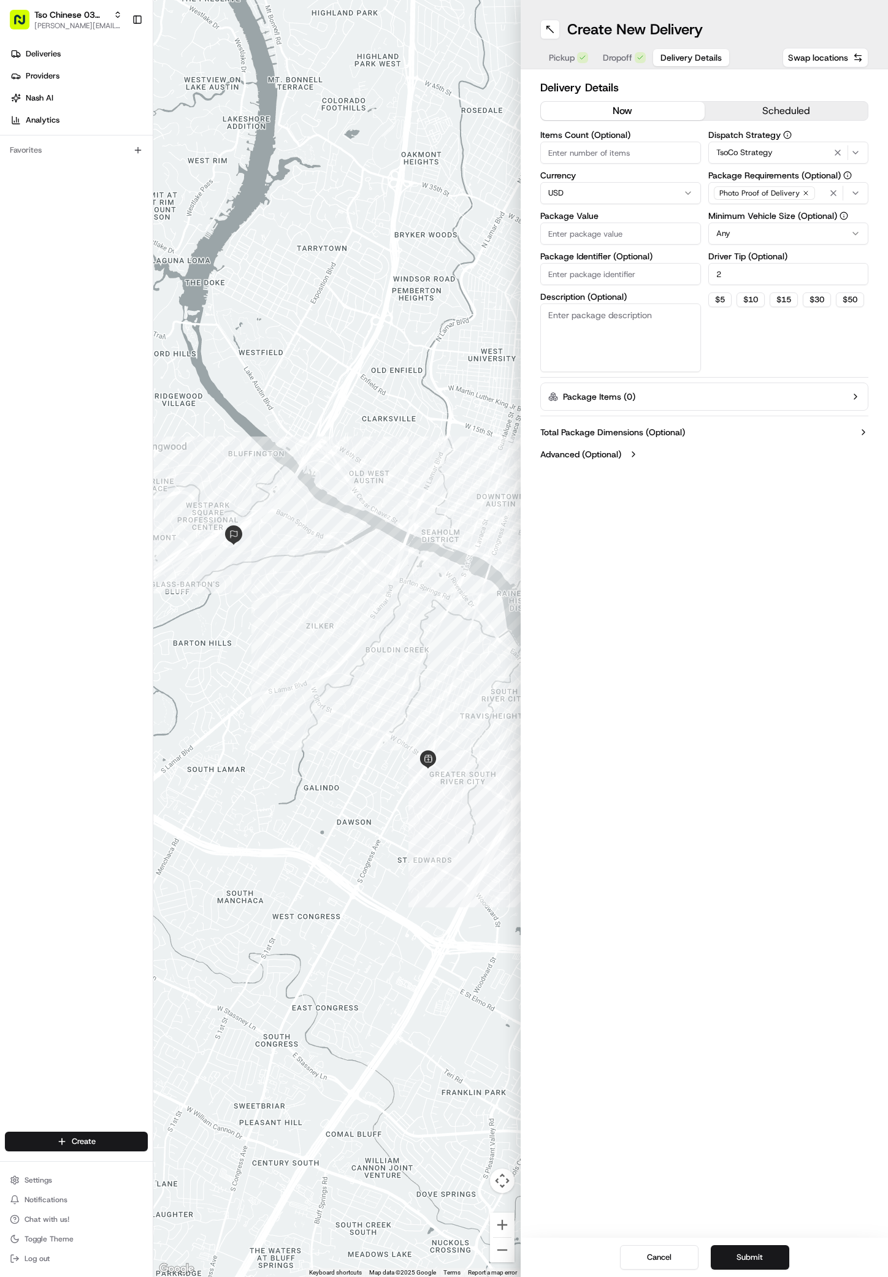
click at [637, 240] on input "Package Value" at bounding box center [620, 233] width 161 height 22
type input "29.12"
click at [614, 281] on input "Package Identifier (Optional)" at bounding box center [620, 274] width 161 height 22
paste input "XTJWRVQ"
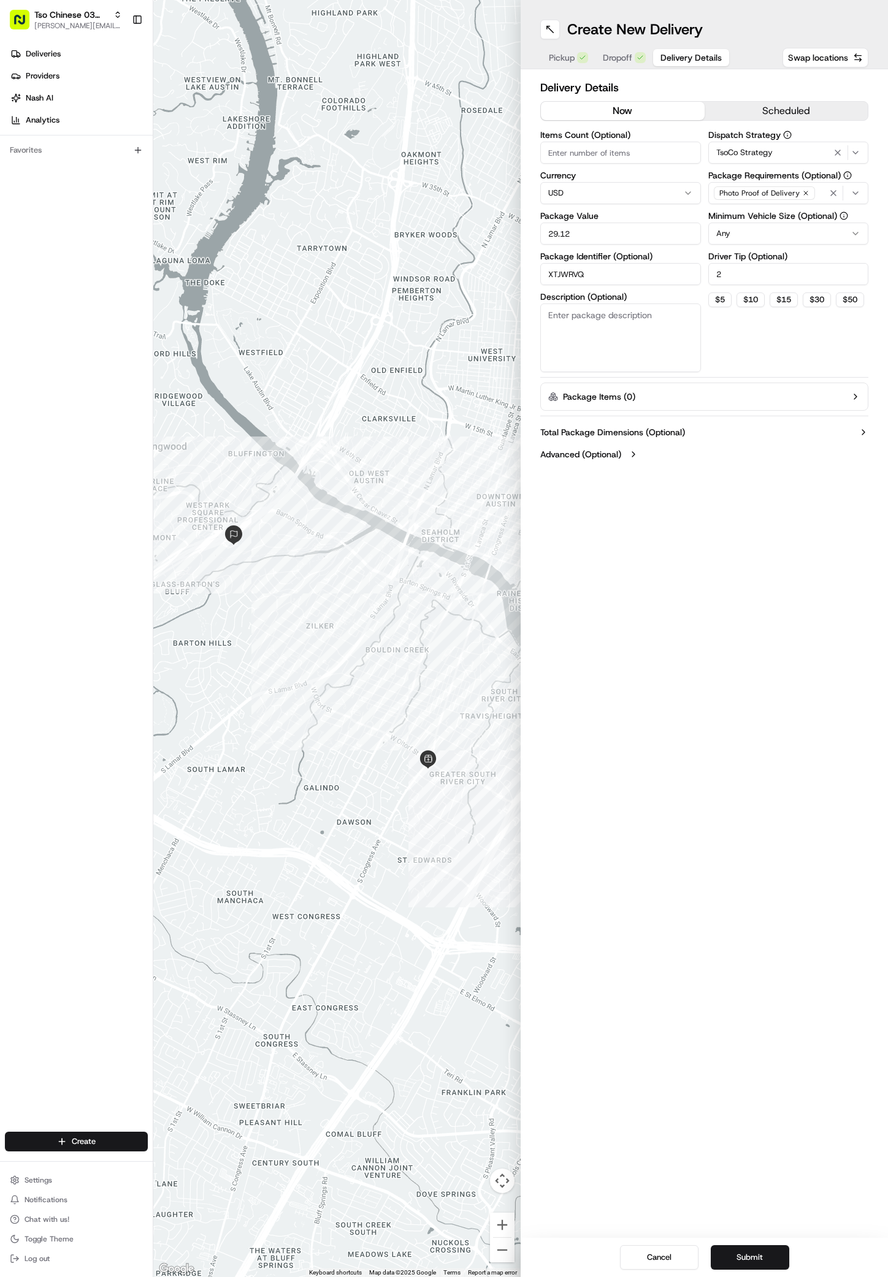
type input "XTJWRVQ"
click at [730, 1244] on div "Cancel Submit" at bounding box center [703, 1257] width 367 height 39
click at [752, 1251] on button "Submit" at bounding box center [749, 1257] width 78 height 25
